Goal: Task Accomplishment & Management: Complete application form

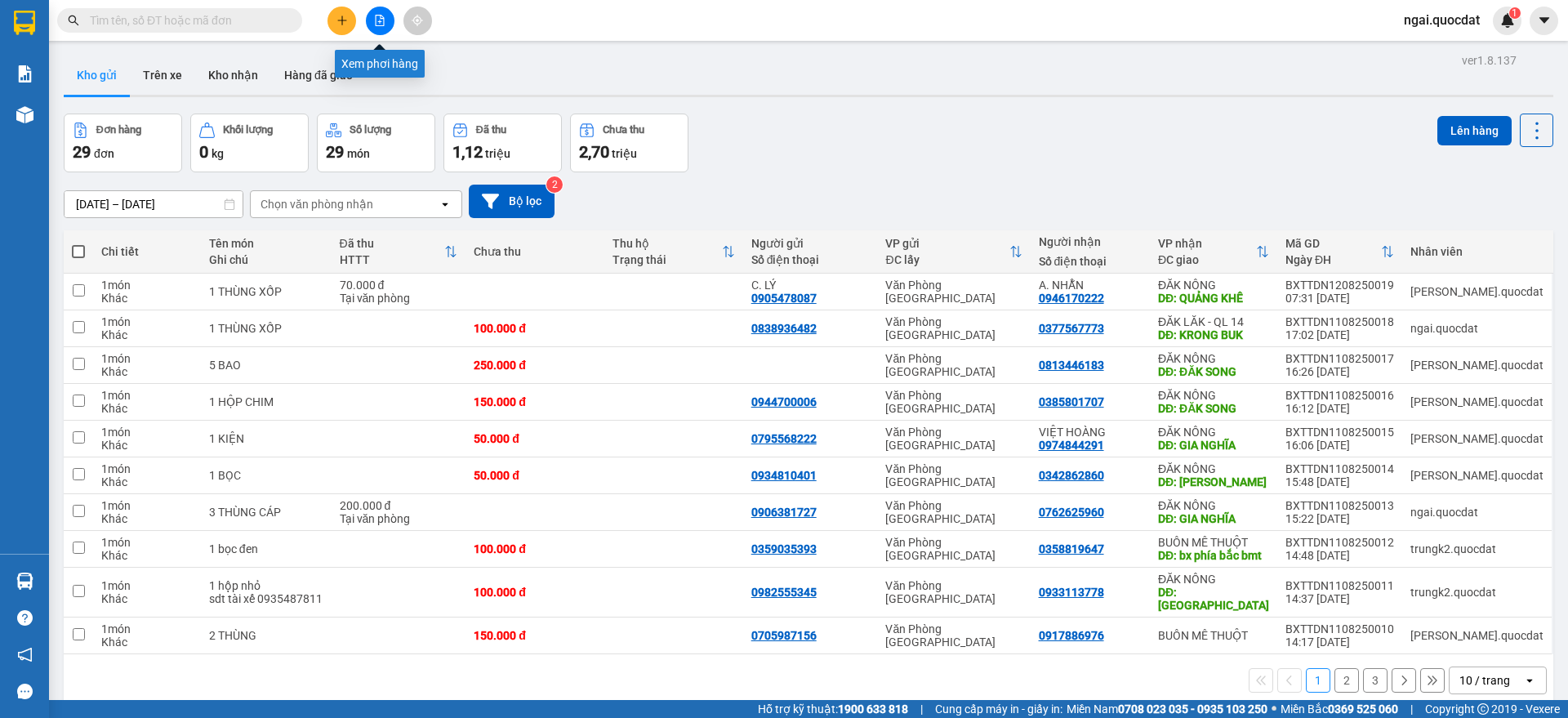
click at [344, 17] on icon "plus" at bounding box center [342, 20] width 11 height 11
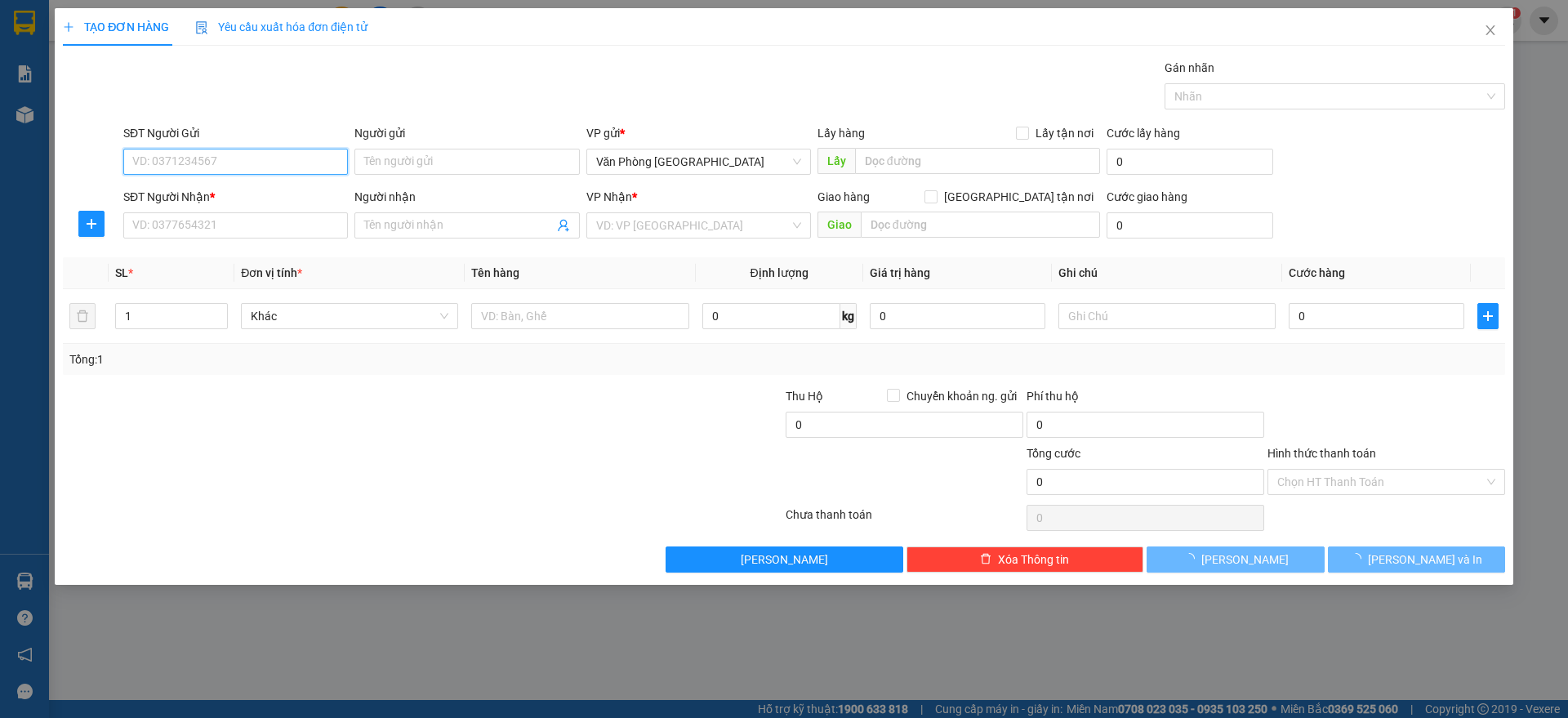
click at [217, 161] on input "SĐT Người Gửi" at bounding box center [236, 162] width 225 height 26
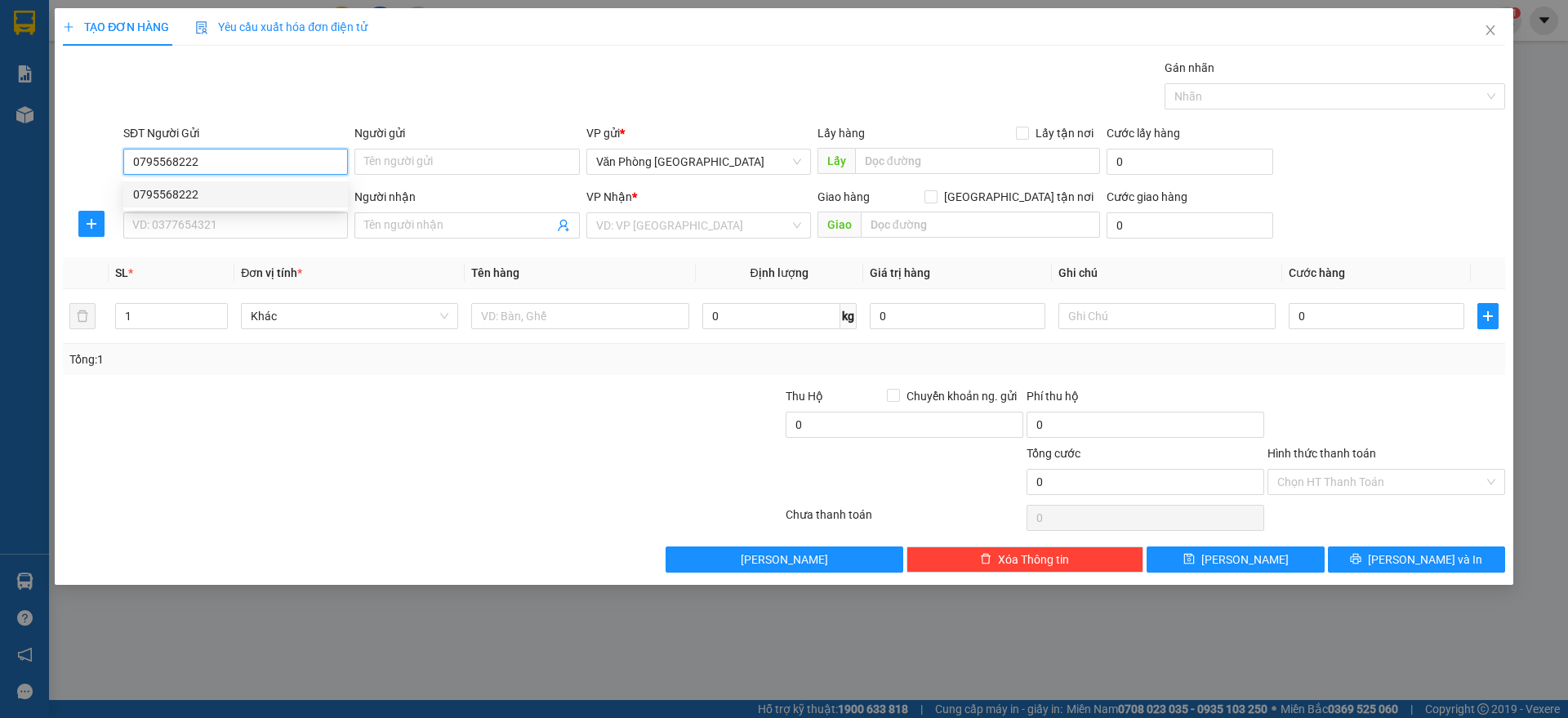
click at [237, 202] on div "0795568222" at bounding box center [235, 194] width 205 height 18
type input "0795568222"
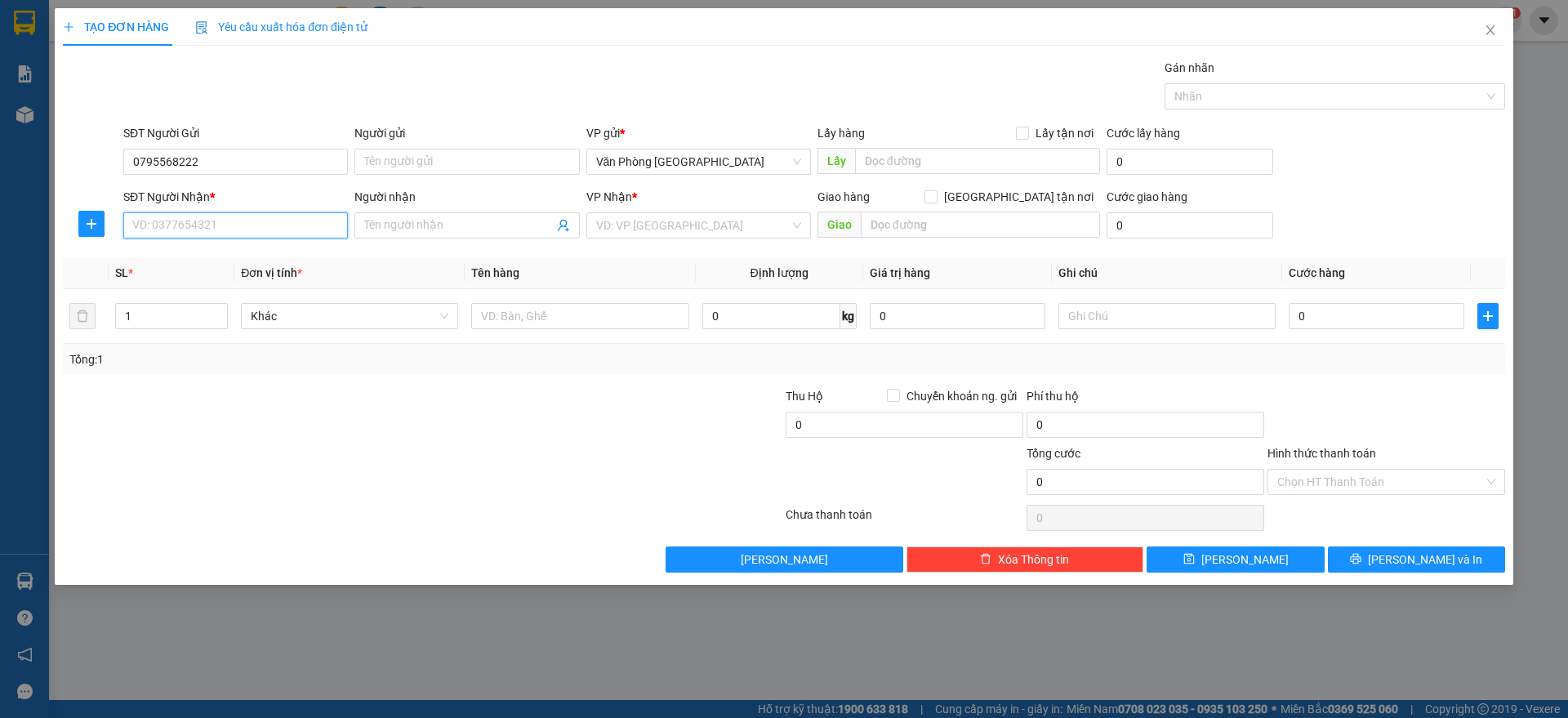
click at [180, 230] on input "SĐT Người Nhận *" at bounding box center [236, 226] width 225 height 26
click at [228, 260] on div "0974844291 - VIỆT HOÀNG" at bounding box center [235, 257] width 205 height 18
type input "0974844291"
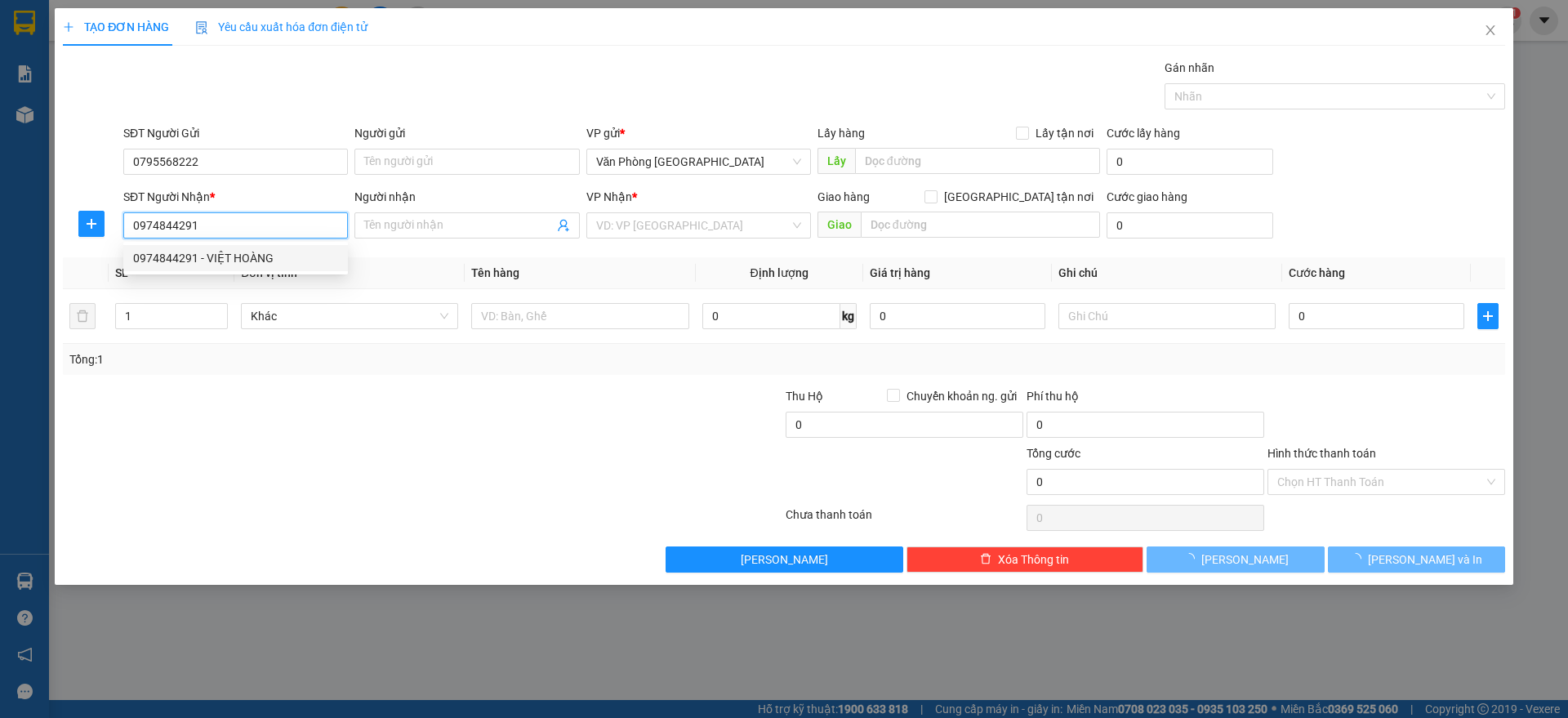
type input "VIỆT HOÀNG"
type input "GIA NGHĨA"
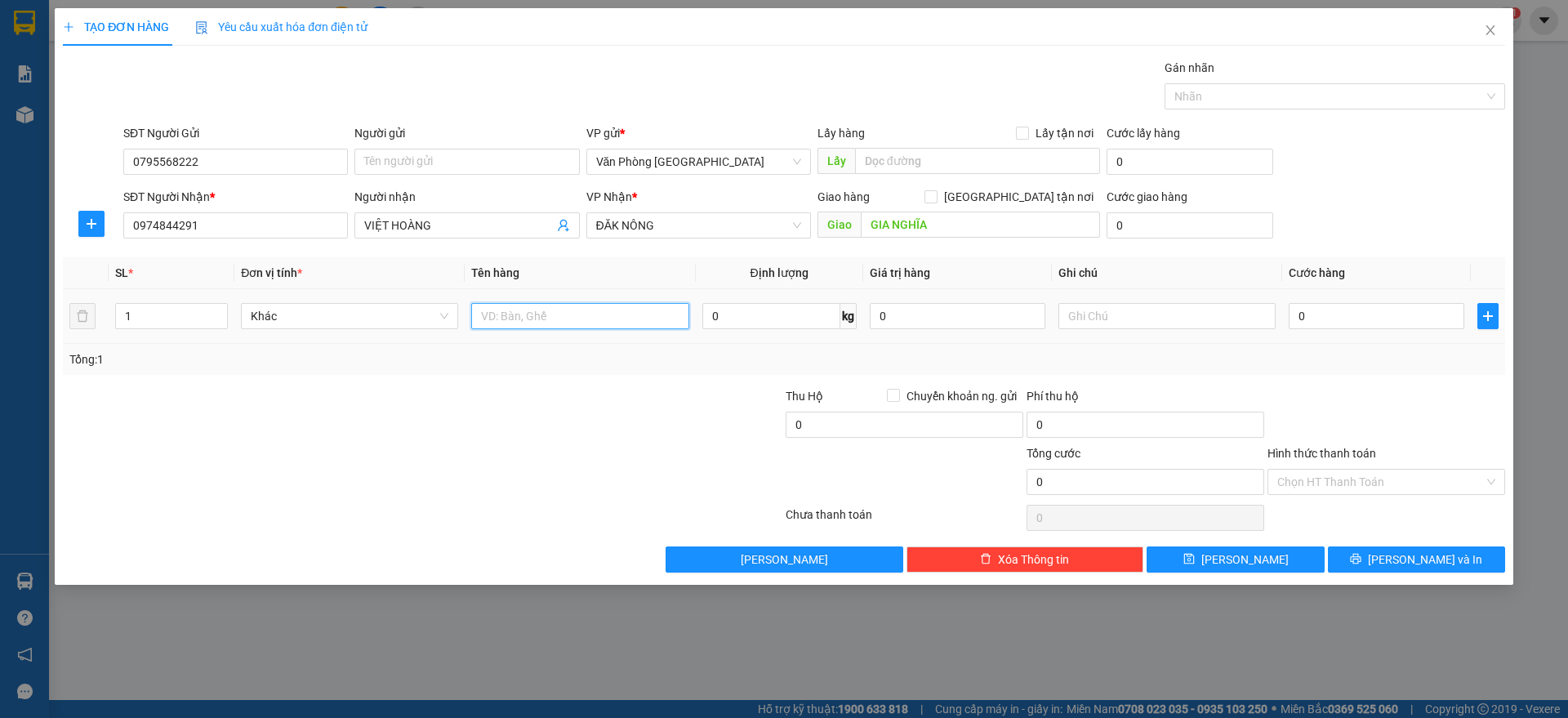
click at [615, 327] on input "text" at bounding box center [580, 316] width 217 height 26
paste input "ô"
paste input "ộp"
paste input "ê"
paste input "ện"
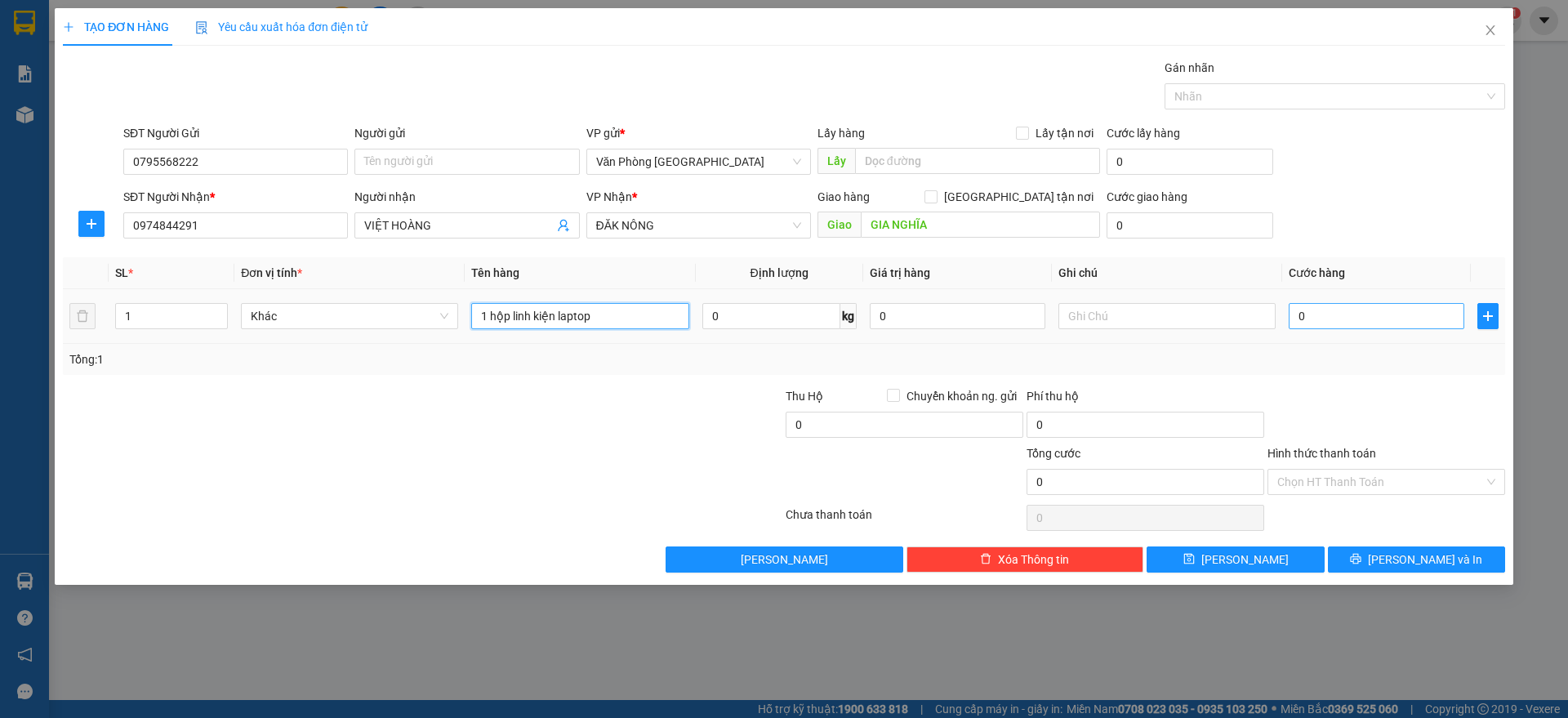
type input "1 hộp linh kiện laptop"
click at [1317, 314] on input "0" at bounding box center [1376, 316] width 176 height 26
type input "5"
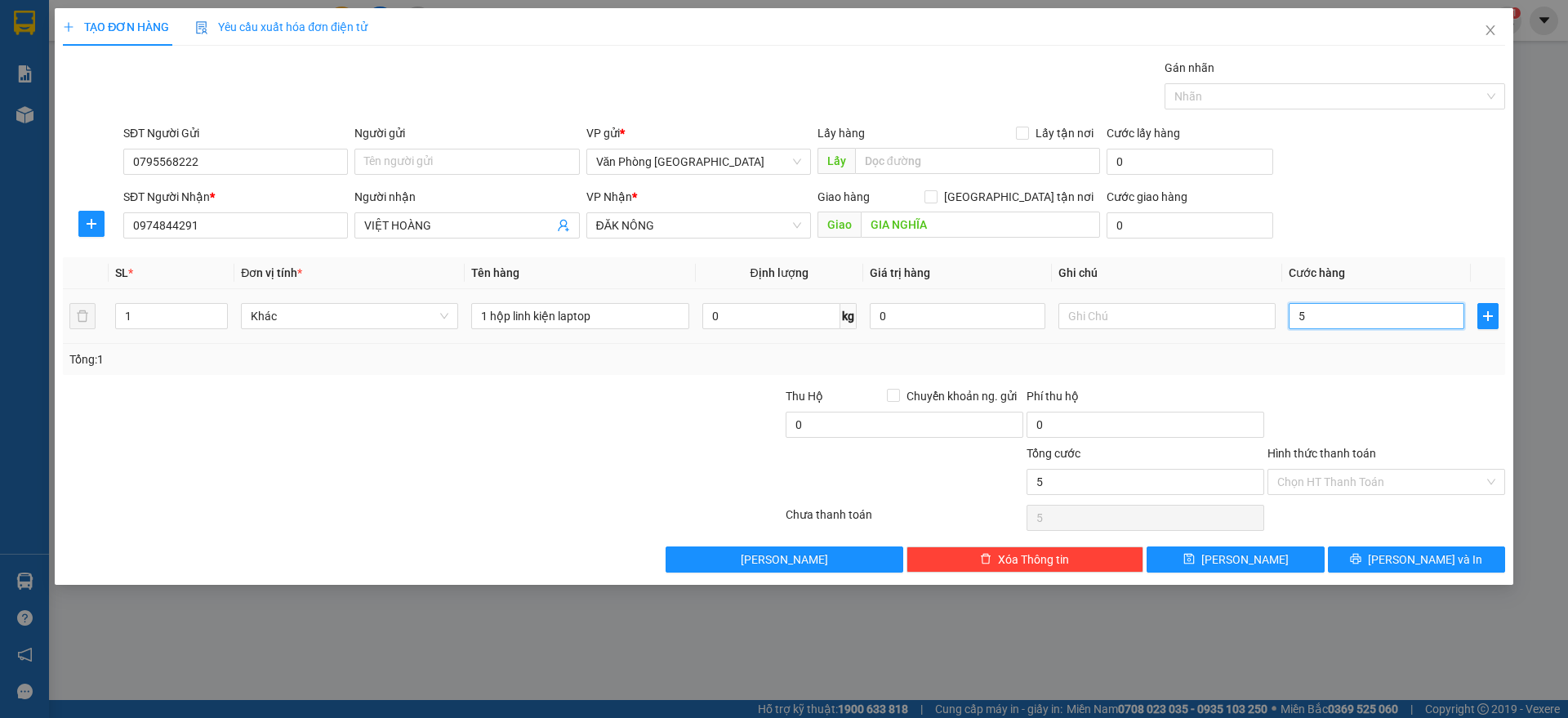
type input "50"
type input "500"
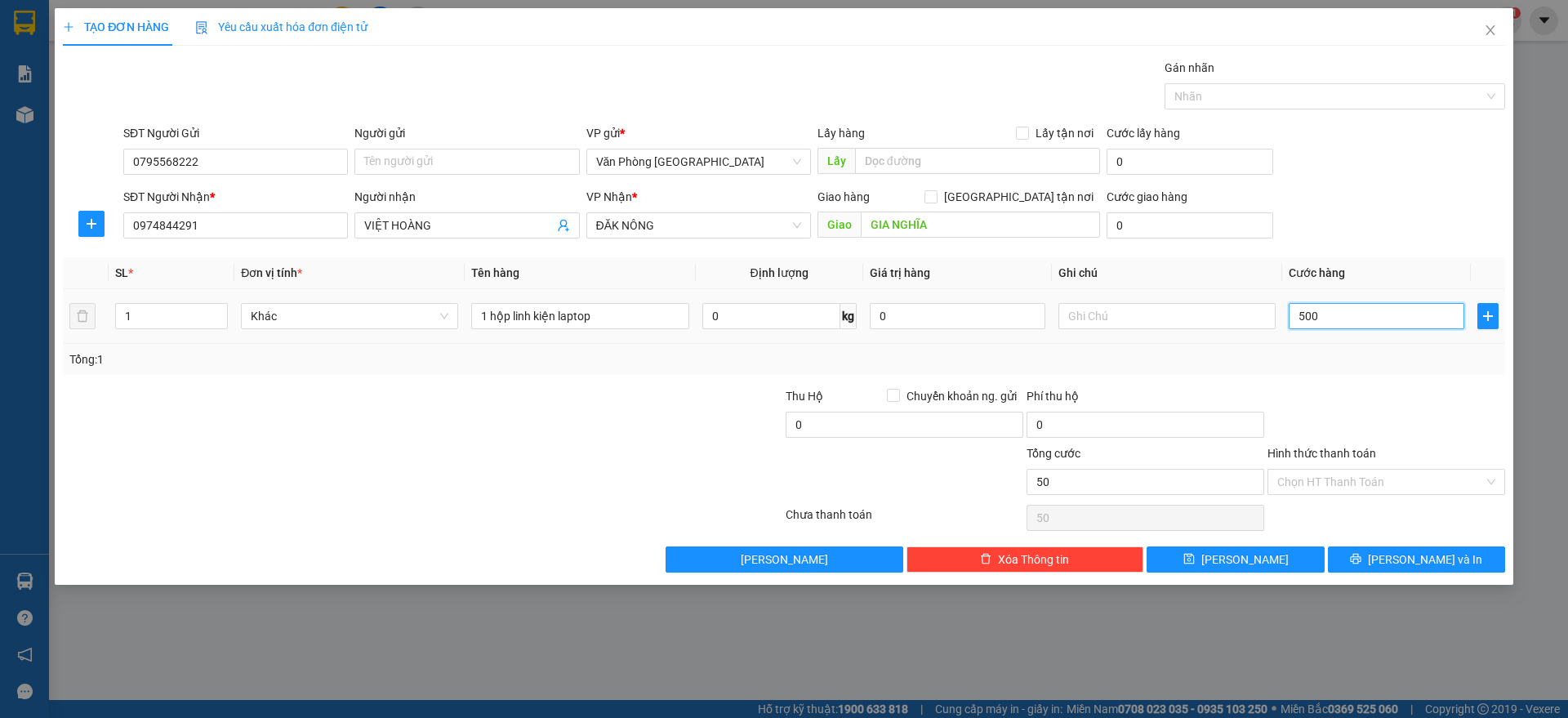
type input "500"
type input "5.000"
type input "50.000"
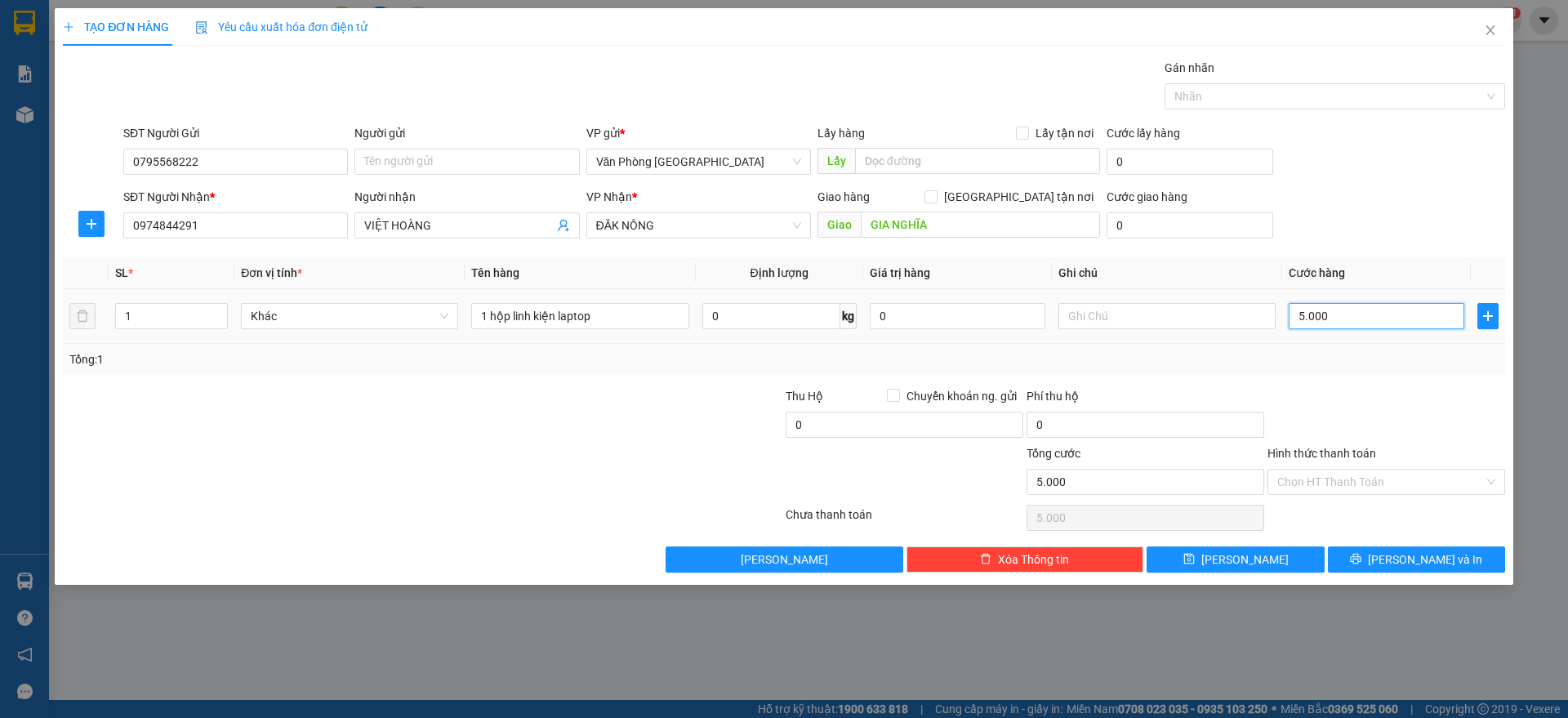
type input "50.000"
click at [1330, 475] on input "Hình thức thanh toán" at bounding box center [1380, 482] width 206 height 24
click at [1333, 438] on div at bounding box center [1386, 416] width 241 height 58
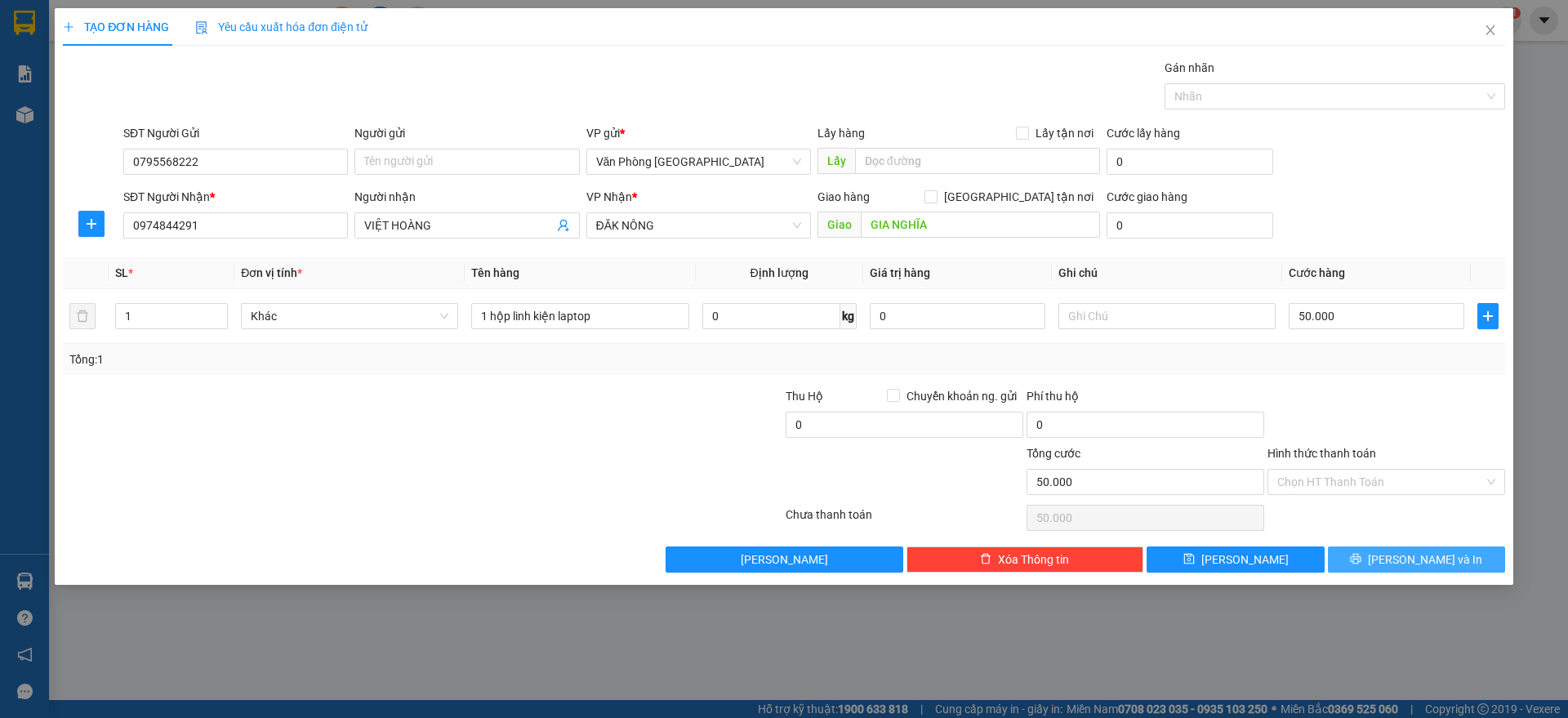
click at [1365, 558] on button "[PERSON_NAME] và In" at bounding box center [1417, 559] width 177 height 26
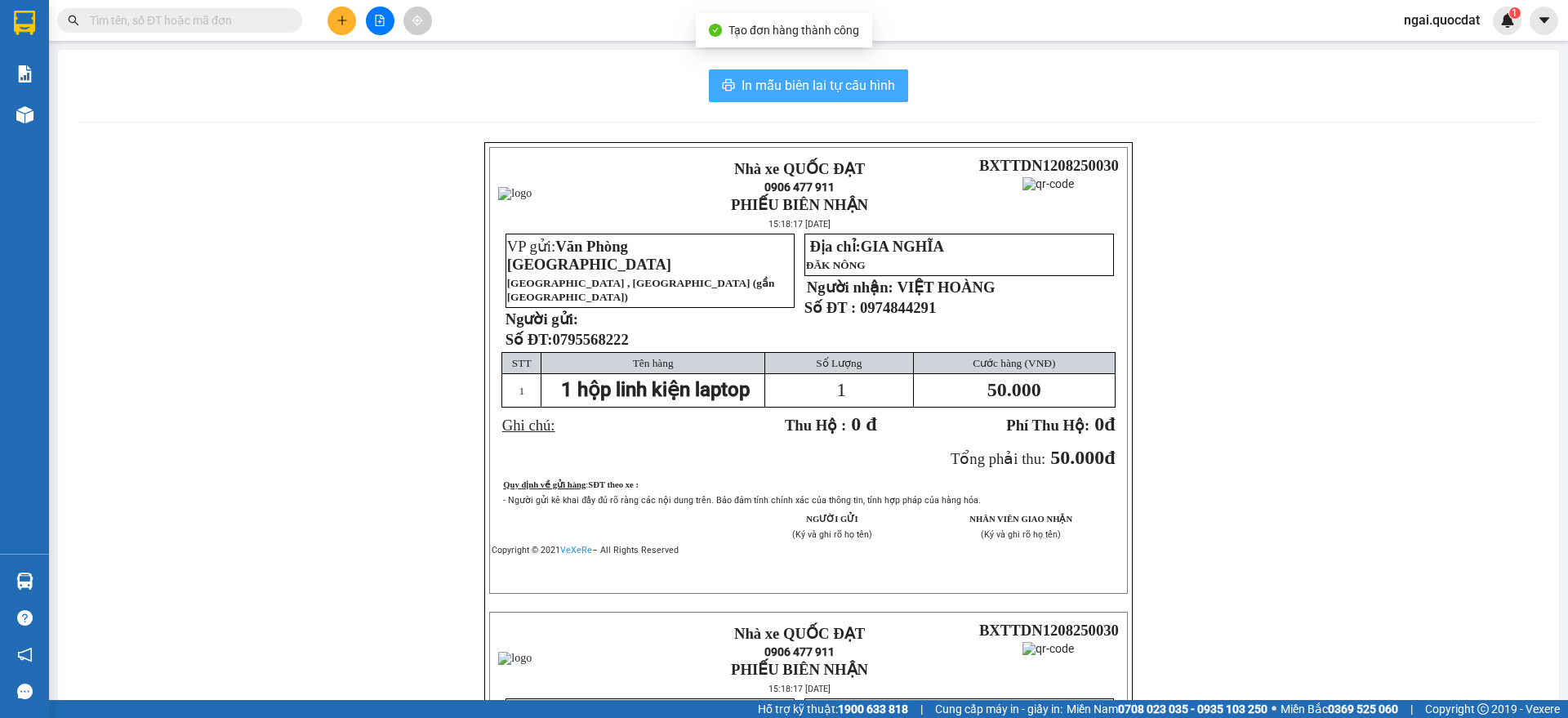
click at [784, 89] on span "In mẫu biên lai tự cấu hình" at bounding box center [817, 85] width 153 height 20
